Goal: Information Seeking & Learning: Learn about a topic

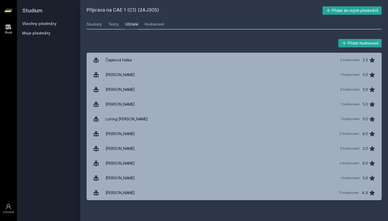
click at [50, 23] on link "Všechny předměty" at bounding box center [39, 23] width 34 height 4
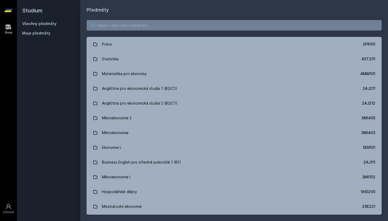
click at [134, 27] on input "search" at bounding box center [233, 25] width 295 height 11
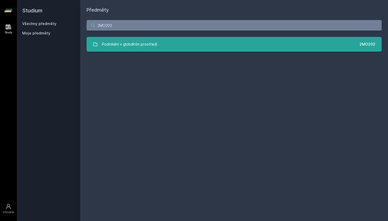
type input "2MO202"
click at [159, 45] on link "Podnikání v globálním prostředí 2MO202" at bounding box center [233, 44] width 295 height 15
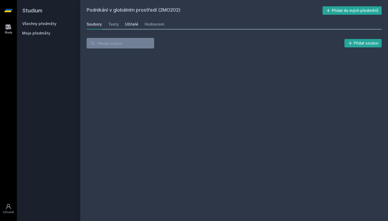
click at [129, 26] on div "Učitelé" at bounding box center [131, 24] width 13 height 5
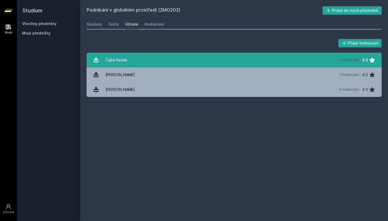
click at [139, 61] on link "Čajka Radek 2 hodnocení 4.5" at bounding box center [233, 60] width 295 height 15
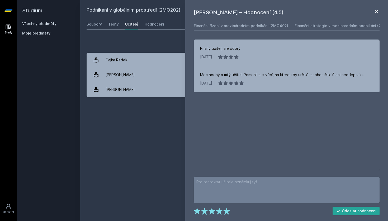
click at [375, 12] on icon at bounding box center [375, 11] width 3 height 3
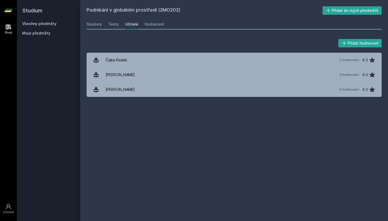
click at [40, 22] on link "Všechny předměty" at bounding box center [39, 23] width 34 height 4
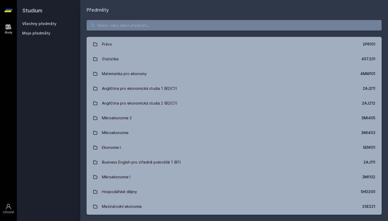
click at [114, 26] on input "search" at bounding box center [233, 25] width 295 height 11
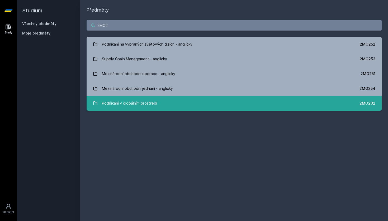
type input "2MO2"
click at [280, 101] on link "Podnikání v globálním prostředí 2MO202" at bounding box center [233, 103] width 295 height 15
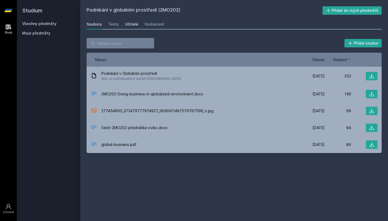
click at [131, 26] on div "Učitelé" at bounding box center [131, 24] width 13 height 5
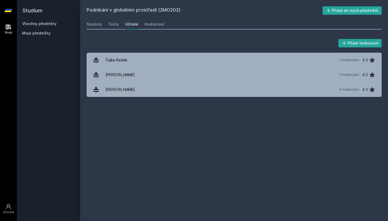
click at [162, 9] on h2 "Podnikání v globálním prostředí (2MO202)" at bounding box center [204, 10] width 236 height 8
copy h2 "2MO202"
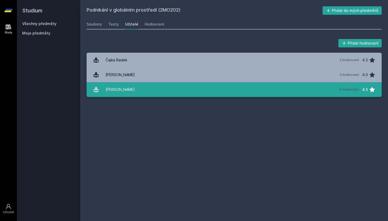
click at [138, 93] on link "[PERSON_NAME] 4 hodnocení 4.5" at bounding box center [233, 89] width 295 height 15
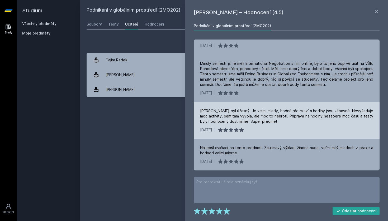
scroll to position [11, 0]
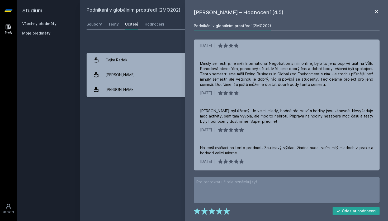
click at [375, 12] on icon at bounding box center [376, 11] width 6 height 6
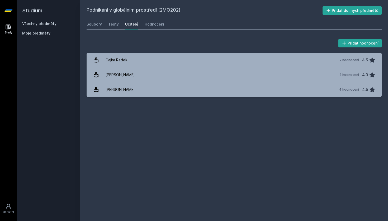
click at [51, 24] on link "Všechny předměty" at bounding box center [39, 23] width 34 height 4
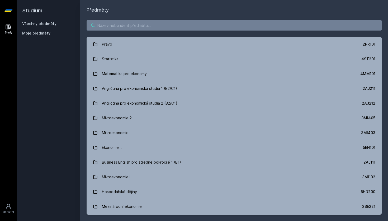
click at [115, 24] on input "search" at bounding box center [233, 25] width 295 height 11
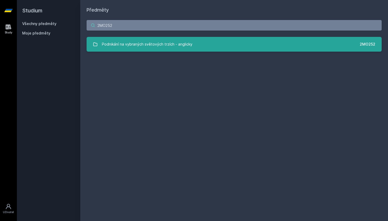
type input "2MO252"
click at [185, 48] on div "Podnikání na vybraných světových trzích - anglicky" at bounding box center [147, 44] width 90 height 11
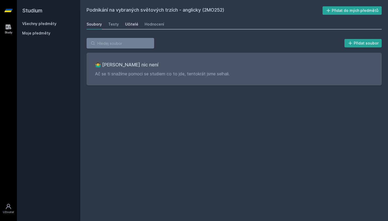
click at [131, 24] on div "Učitelé" at bounding box center [131, 24] width 13 height 5
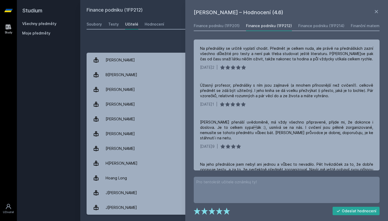
click at [35, 26] on div "Všechny předměty" at bounding box center [48, 23] width 53 height 5
click at [47, 22] on link "Všechny předměty" at bounding box center [39, 23] width 34 height 4
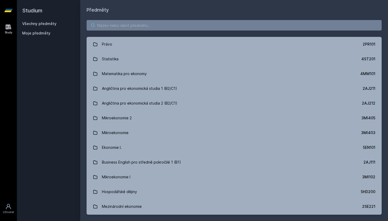
click at [217, 21] on input "search" at bounding box center [233, 25] width 295 height 11
paste input "22F301"
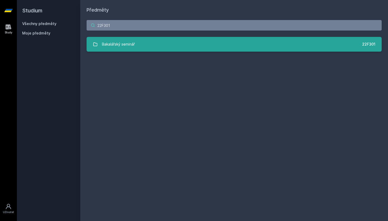
type input "22F301"
click at [196, 42] on link "Bakalářský seminář 22F301" at bounding box center [233, 44] width 295 height 15
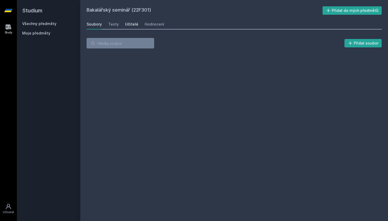
click at [126, 26] on div "Učitelé" at bounding box center [131, 24] width 13 height 5
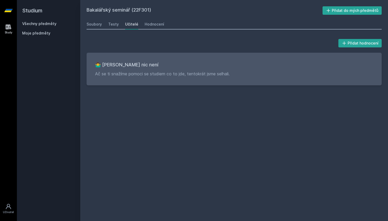
click at [46, 26] on div "Všechny předměty Moje předměty" at bounding box center [48, 29] width 53 height 17
click at [44, 24] on link "Všechny předměty" at bounding box center [39, 23] width 34 height 4
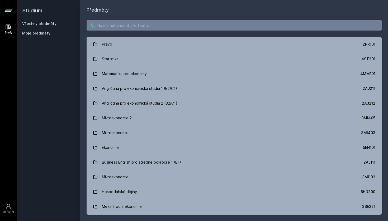
click at [138, 20] on input "search" at bounding box center [233, 25] width 295 height 11
paste input "2IB102"
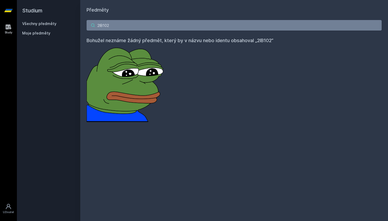
click at [157, 30] on input "2IB102" at bounding box center [233, 25] width 295 height 11
paste input "OP22"
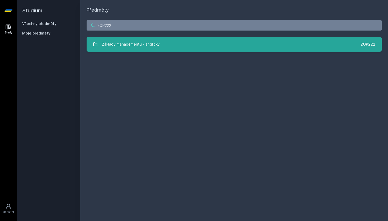
type input "2OP222"
click at [151, 42] on div "Základy managementu - anglicky" at bounding box center [131, 44] width 58 height 11
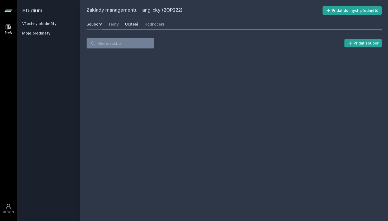
click at [129, 27] on link "Učitelé" at bounding box center [131, 24] width 13 height 11
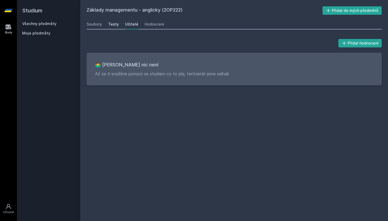
click at [115, 27] on link "Testy" at bounding box center [113, 24] width 11 height 11
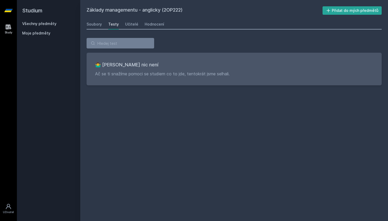
click at [139, 25] on div "Soubory Testy Učitelé Hodnocení" at bounding box center [233, 24] width 295 height 11
click at [150, 23] on div "Hodnocení" at bounding box center [154, 24] width 20 height 5
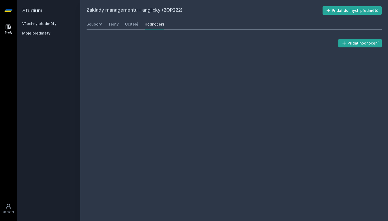
click at [121, 26] on div "Soubory Testy Učitelé Hodnocení" at bounding box center [233, 24] width 295 height 11
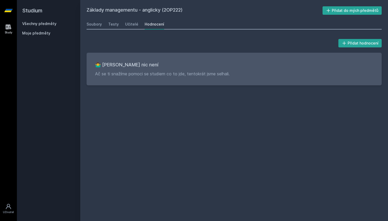
click at [50, 25] on link "Všechny předměty" at bounding box center [39, 23] width 34 height 4
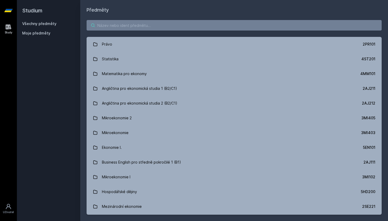
click at [126, 25] on input "search" at bounding box center [233, 25] width 295 height 11
paste input "2MO302"
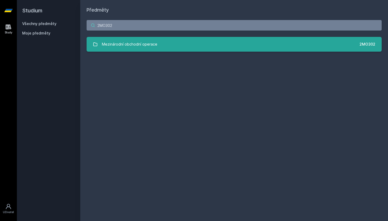
type input "2MO302"
click at [125, 40] on div "Mezinárodní obchodní operace" at bounding box center [129, 44] width 55 height 11
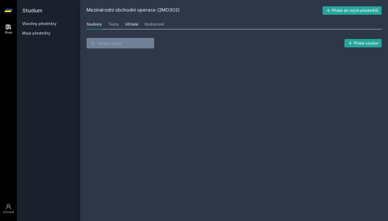
click at [130, 27] on link "Učitelé" at bounding box center [131, 24] width 13 height 11
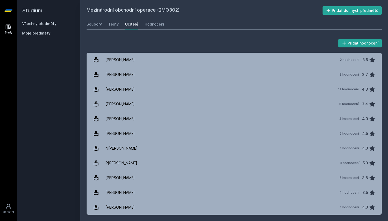
click at [47, 25] on link "Všechny předměty" at bounding box center [39, 23] width 34 height 4
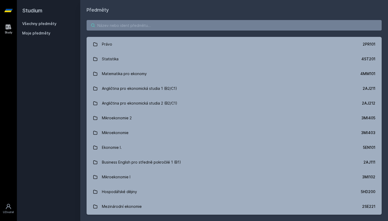
click at [126, 24] on input "search" at bounding box center [233, 25] width 295 height 11
paste input "22F203"
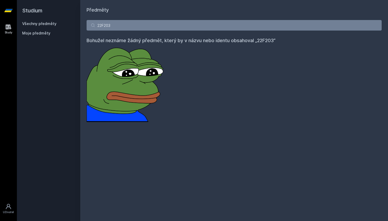
click at [158, 32] on div "22F203 Bohužel neznáme žádný předmět, který by v názvu nebo identu obsahoval „2…" at bounding box center [233, 71] width 307 height 115
click at [158, 28] on input "22F203" at bounding box center [233, 25] width 295 height 11
paste input "MO202"
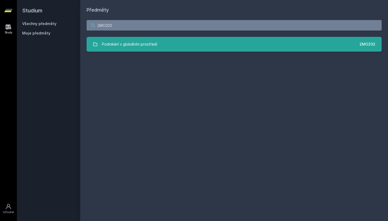
type input "2MO202"
click at [147, 41] on div "Podnikání v globálním prostředí" at bounding box center [129, 44] width 55 height 11
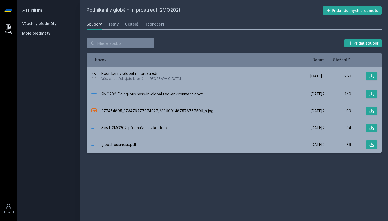
click at [137, 23] on div "Soubory Testy Učitelé Hodnocení" at bounding box center [233, 24] width 295 height 11
click at [136, 23] on div "Soubory Testy Učitelé Hodnocení" at bounding box center [233, 24] width 295 height 11
click at [136, 23] on div "Učitelé" at bounding box center [131, 24] width 13 height 5
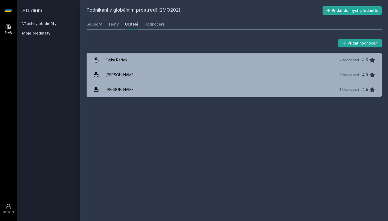
click at [36, 22] on link "Všechny předměty" at bounding box center [39, 23] width 34 height 4
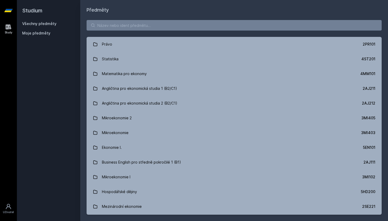
click at [36, 22] on link "Všechny předměty" at bounding box center [39, 23] width 34 height 4
click at [37, 31] on span "Moje předměty" at bounding box center [36, 33] width 28 height 5
click at [38, 34] on span "Moje předměty" at bounding box center [36, 33] width 28 height 5
click at [40, 25] on link "Všechny předměty" at bounding box center [39, 23] width 34 height 4
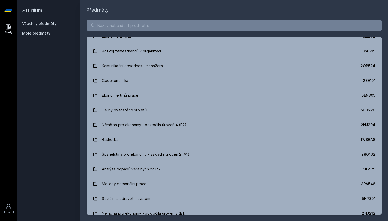
scroll to position [2331, 0]
